Goal: Information Seeking & Learning: Learn about a topic

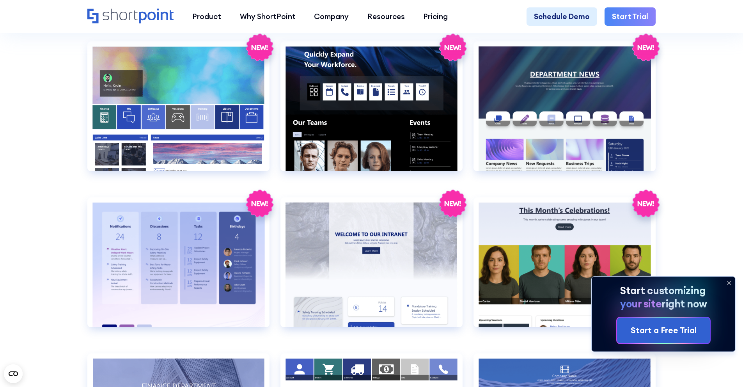
scroll to position [1532, 0]
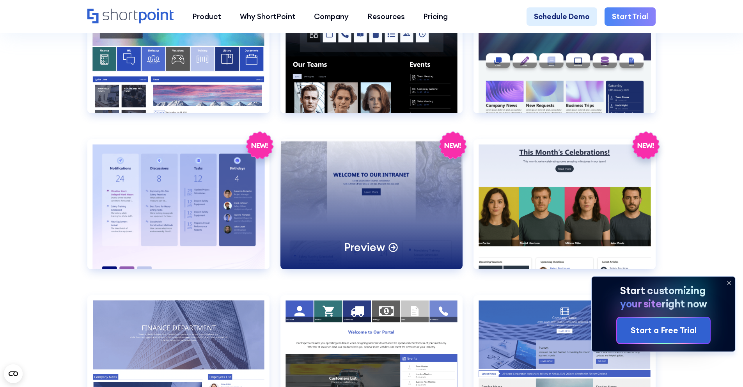
click at [361, 196] on div "Preview" at bounding box center [371, 204] width 182 height 130
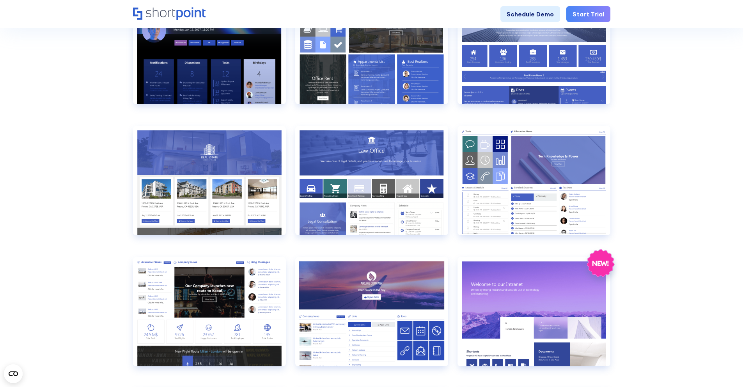
scroll to position [437, 0]
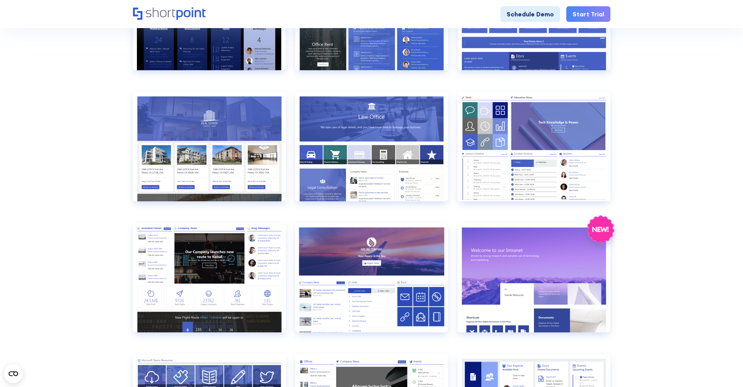
click at [289, 188] on div "Preview Preview Communication true Others Preview Preview Documents 1 true Docu…" at bounding box center [371, 284] width 477 height 646
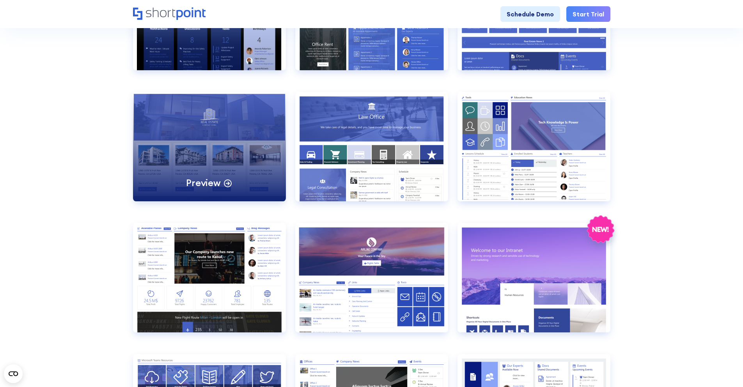
click at [255, 173] on div "Preview" at bounding box center [209, 146] width 153 height 109
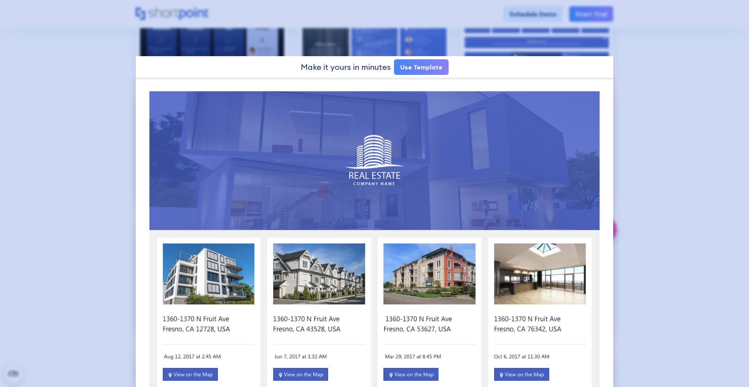
click at [112, 250] on div at bounding box center [374, 193] width 749 height 387
